Goal: Task Accomplishment & Management: Manage account settings

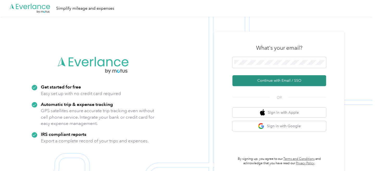
click at [280, 80] on button "Continue with Email / SSO" at bounding box center [279, 80] width 94 height 11
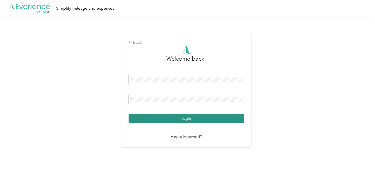
click at [179, 119] on button "Login" at bounding box center [187, 118] width 116 height 9
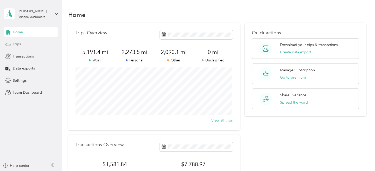
click at [15, 44] on span "Trips" at bounding box center [17, 43] width 8 height 5
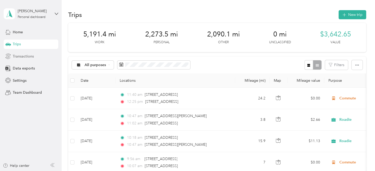
click at [30, 57] on span "Transactions" at bounding box center [23, 56] width 21 height 5
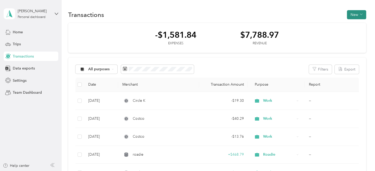
click at [360, 12] on span "button" at bounding box center [361, 14] width 3 height 4
click at [356, 24] on span "Expense" at bounding box center [354, 24] width 14 height 5
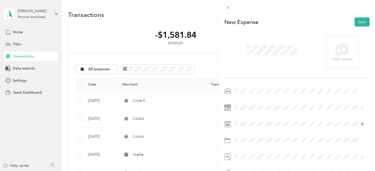
click at [242, 99] on span "Work" at bounding box center [240, 99] width 9 height 4
click at [359, 21] on button "Save" at bounding box center [361, 21] width 15 height 9
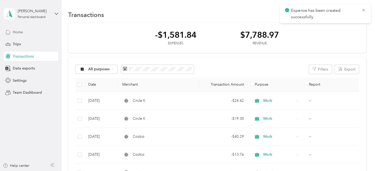
click at [21, 33] on span "Home" at bounding box center [18, 31] width 10 height 5
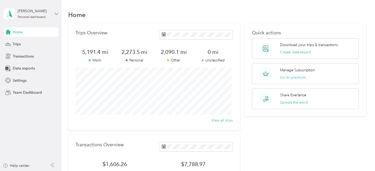
click at [55, 14] on icon at bounding box center [56, 14] width 3 height 2
click at [26, 43] on div "Log out" at bounding box center [58, 41] width 102 height 9
